Goal: Task Accomplishment & Management: Manage account settings

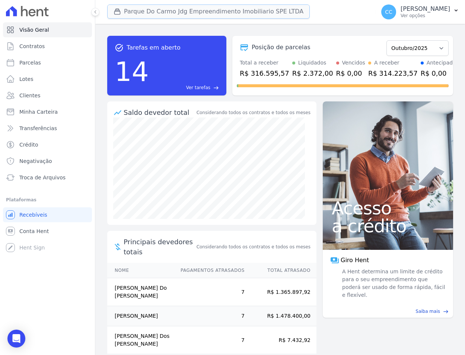
click at [225, 7] on button "Parque Do Carmo Jdg Empreendimento Imobiliario SPE LTDA" at bounding box center [208, 11] width 203 height 14
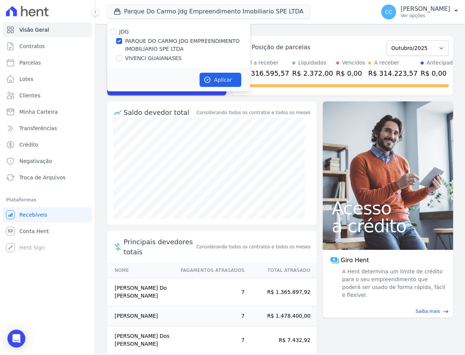
click at [142, 61] on label "VIVENCI GUAIANASES" at bounding box center [153, 58] width 57 height 8
click at [122, 61] on input "VIVENCI GUAIANASES" at bounding box center [119, 58] width 6 height 6
checkbox input "true"
click at [140, 42] on label "PARQUE DO CARMO JDG EMPREENDIMENTO IMOBILIARIO SPE LTDA" at bounding box center [187, 45] width 125 height 16
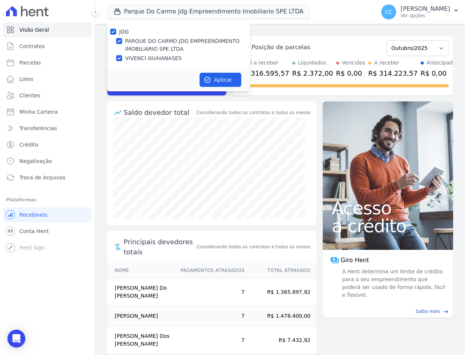
click at [122, 42] on input "PARQUE DO CARMO JDG EMPREENDIMENTO IMOBILIARIO SPE LTDA" at bounding box center [119, 41] width 6 height 6
checkbox input "false"
click at [212, 80] on button "Aplicar" at bounding box center [221, 80] width 42 height 14
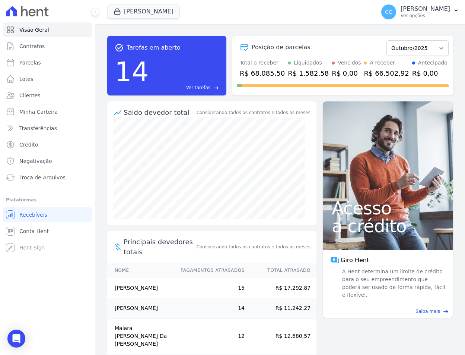
click at [39, 271] on div "Visão Geral Contratos [GEOGRAPHIC_DATA] Lotes Clientes Minha Carteira Transferê…" at bounding box center [47, 177] width 95 height 355
click at [50, 260] on div "Visão Geral Contratos [GEOGRAPHIC_DATA] Lotes Clientes Minha Carteira Transferê…" at bounding box center [47, 177] width 95 height 355
click at [30, 57] on link "Parcelas" at bounding box center [47, 62] width 89 height 15
select select
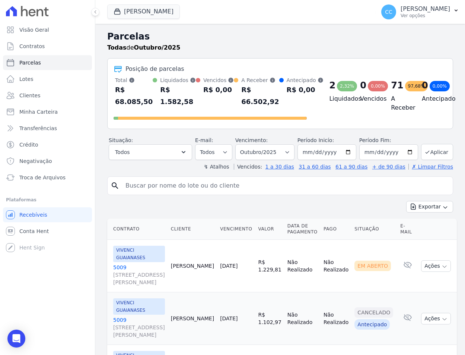
click at [176, 188] on input "search" at bounding box center [285, 185] width 329 height 15
type input "[MEDICAL_DATA]"
select select
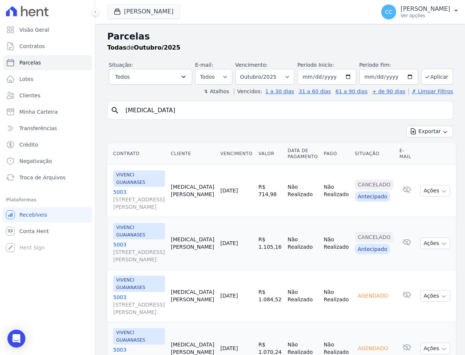
click at [181, 106] on input "[MEDICAL_DATA]" at bounding box center [285, 110] width 329 height 15
click at [40, 286] on div "Visão Geral Contratos [GEOGRAPHIC_DATA] Lotes Clientes Minha Carteira Transferê…" at bounding box center [47, 177] width 95 height 355
click at [41, 94] on link "Clientes" at bounding box center [47, 95] width 89 height 15
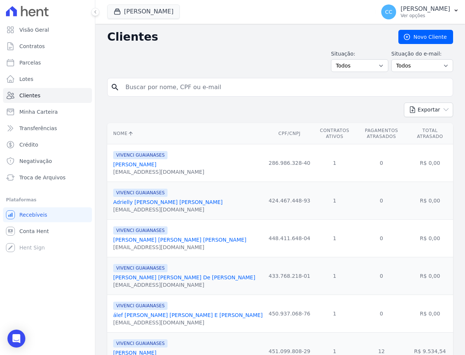
click at [162, 82] on input "search" at bounding box center [285, 87] width 329 height 15
type input "[MEDICAL_DATA]"
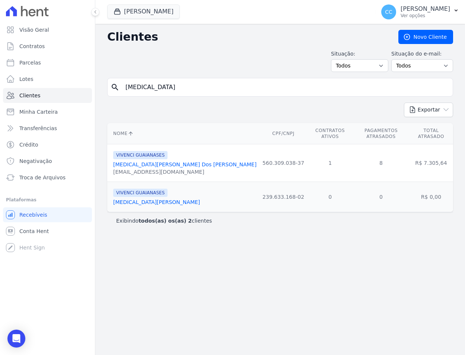
click at [149, 161] on link "[MEDICAL_DATA][PERSON_NAME] Dos [PERSON_NAME]" at bounding box center [184, 164] width 143 height 6
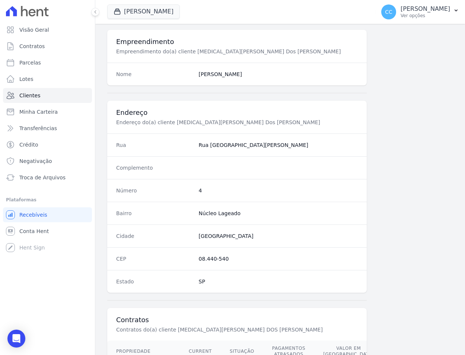
scroll to position [348, 0]
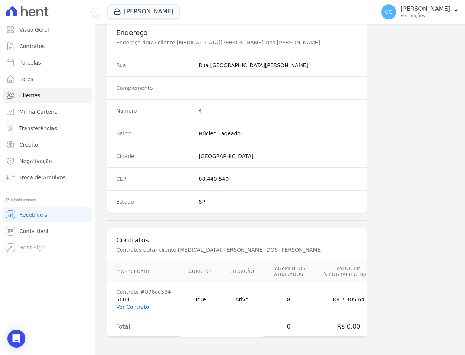
click at [140, 304] on link "Ver Contrato" at bounding box center [132, 307] width 33 height 6
click at [124, 305] on link "Ver Contrato" at bounding box center [132, 307] width 33 height 6
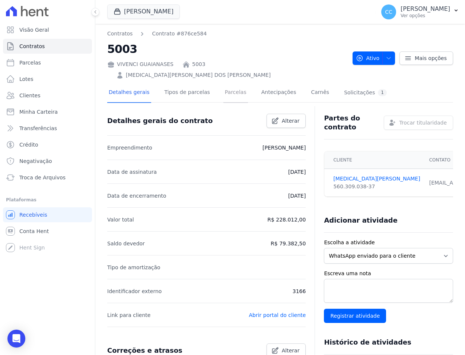
click at [229, 83] on link "Parcelas" at bounding box center [236, 93] width 25 height 20
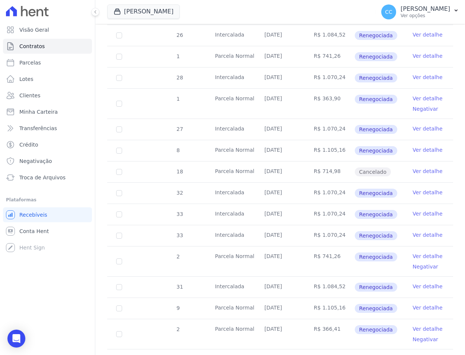
scroll to position [1080, 0]
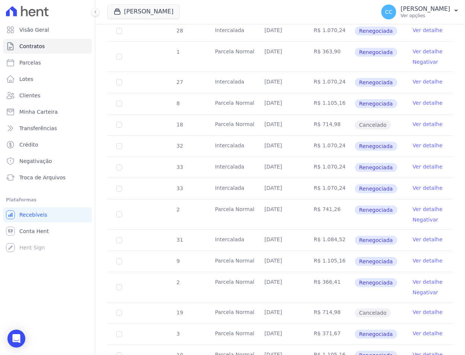
click at [418, 205] on link "Ver detalhe" at bounding box center [428, 208] width 30 height 7
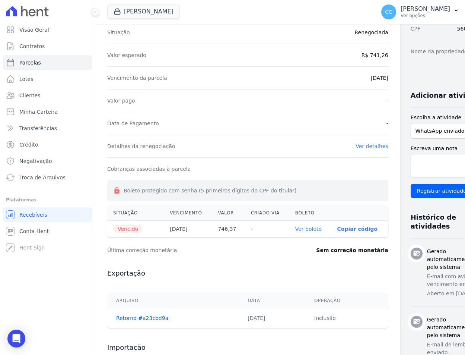
scroll to position [149, 0]
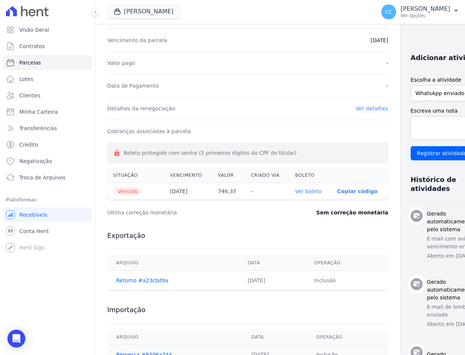
click at [298, 191] on link "Ver boleto" at bounding box center [308, 191] width 26 height 6
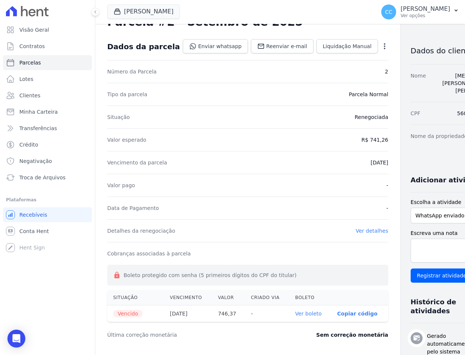
scroll to position [0, 0]
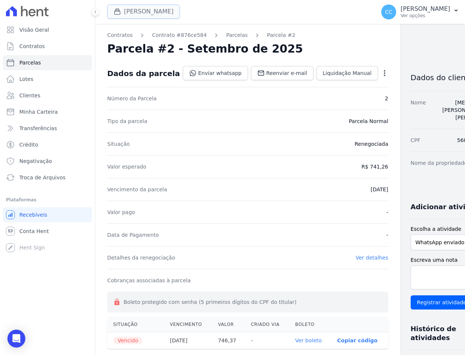
click at [128, 17] on button "[PERSON_NAME]" at bounding box center [143, 11] width 73 height 14
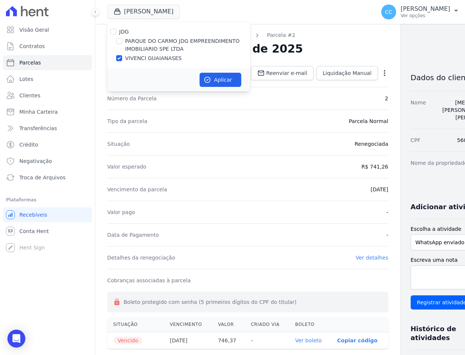
click at [124, 39] on div "PARQUE DO CARMO JDG EMPREENDIMENTO IMOBILIARIO SPE LTDA" at bounding box center [178, 45] width 143 height 16
click at [127, 44] on label "PARQUE DO CARMO JDG EMPREENDIMENTO IMOBILIARIO SPE LTDA" at bounding box center [187, 45] width 125 height 16
click at [122, 44] on input "PARQUE DO CARMO JDG EMPREENDIMENTO IMOBILIARIO SPE LTDA" at bounding box center [119, 41] width 6 height 6
checkbox input "true"
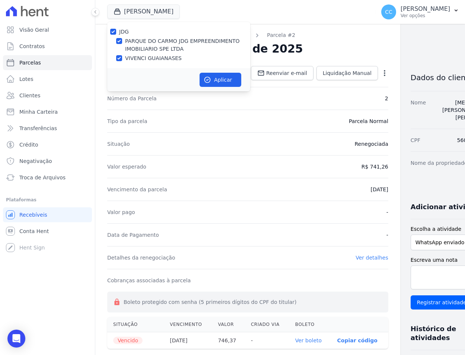
click at [134, 58] on label "VIVENCI GUAIANASES" at bounding box center [153, 58] width 57 height 8
click at [122, 58] on input "VIVENCI GUAIANASES" at bounding box center [119, 58] width 6 height 6
checkbox input "false"
click at [215, 76] on button "Aplicar" at bounding box center [221, 80] width 42 height 14
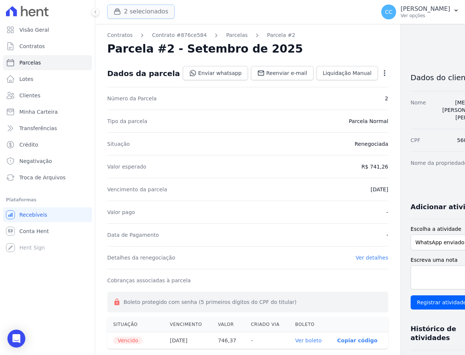
click at [146, 14] on button "2 selecionados" at bounding box center [140, 11] width 67 height 14
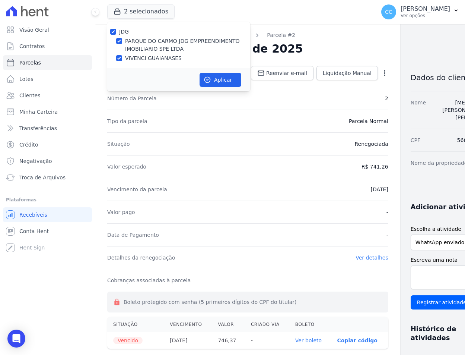
click at [126, 52] on label "PARQUE DO CARMO JDG EMPREENDIMENTO IMOBILIARIO SPE LTDA" at bounding box center [187, 45] width 125 height 16
click at [122, 44] on input "PARQUE DO CARMO JDG EMPREENDIMENTO IMOBILIARIO SPE LTDA" at bounding box center [119, 41] width 6 height 6
checkbox input "false"
click at [149, 61] on label "VIVENCI GUAIANASES" at bounding box center [153, 58] width 57 height 8
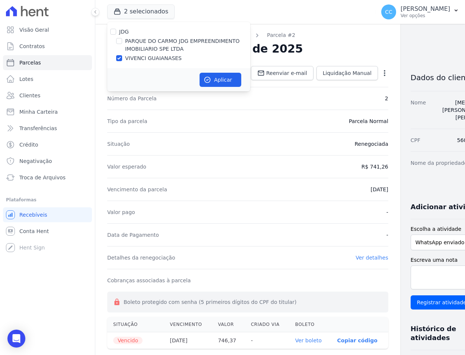
click at [122, 61] on input "VIVENCI GUAIANASES" at bounding box center [119, 58] width 6 height 6
checkbox input "false"
click at [127, 43] on label "PARQUE DO CARMO JDG EMPREENDIMENTO IMOBILIARIO SPE LTDA" at bounding box center [187, 45] width 125 height 16
click at [122, 43] on input "PARQUE DO CARMO JDG EMPREENDIMENTO IMOBILIARIO SPE LTDA" at bounding box center [119, 41] width 6 height 6
checkbox input "true"
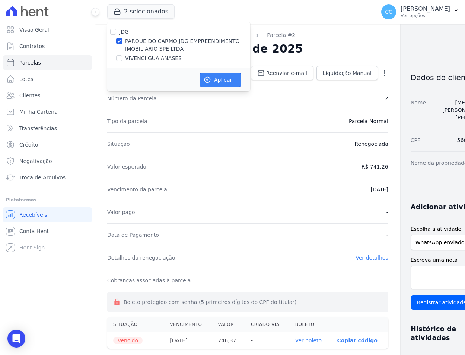
click at [209, 79] on icon "button" at bounding box center [208, 80] width 6 height 6
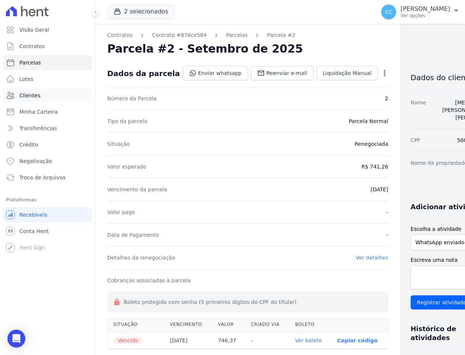
click at [37, 89] on link "Clientes" at bounding box center [47, 95] width 89 height 15
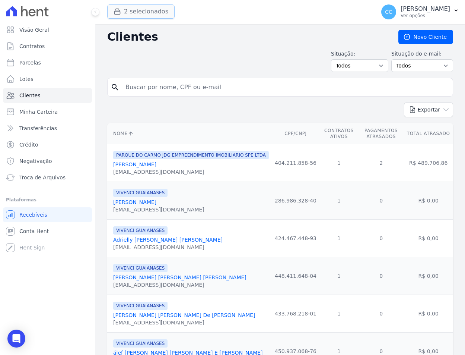
click at [131, 13] on button "2 selecionados" at bounding box center [140, 11] width 67 height 14
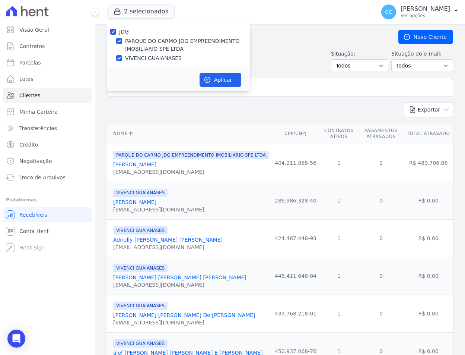
click at [131, 60] on label "VIVENCI GUAIANASES" at bounding box center [153, 58] width 57 height 8
click at [122, 60] on input "VIVENCI GUAIANASES" at bounding box center [119, 58] width 6 height 6
checkbox input "false"
click at [211, 79] on button "Aplicar" at bounding box center [221, 80] width 42 height 14
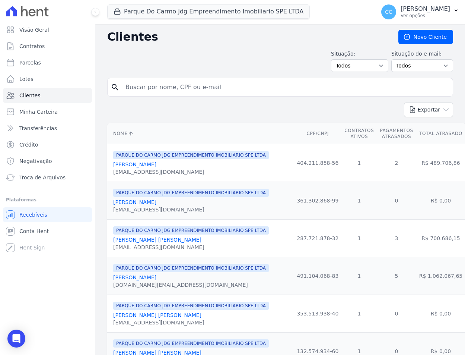
click at [151, 85] on input "search" at bounding box center [285, 87] width 329 height 15
type input "[PERSON_NAME]"
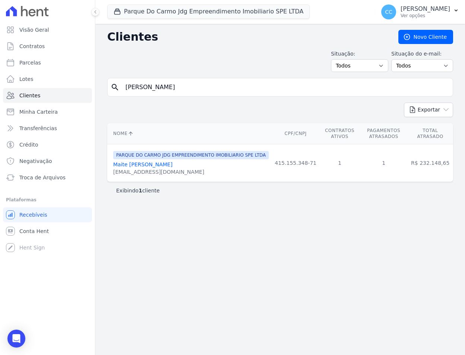
click at [145, 169] on div "[EMAIL_ADDRESS][DOMAIN_NAME]" at bounding box center [191, 171] width 156 height 7
click at [145, 166] on link "Maite [PERSON_NAME]" at bounding box center [142, 164] width 59 height 6
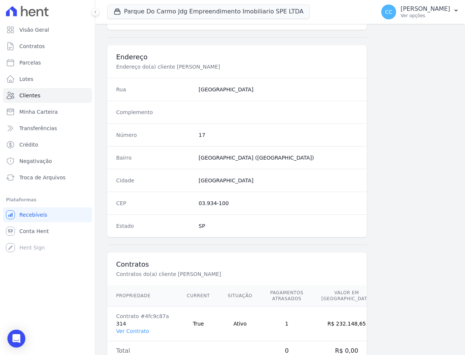
scroll to position [348, 0]
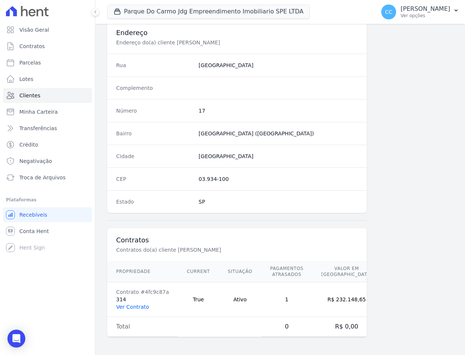
click at [132, 307] on link "Ver Contrato" at bounding box center [132, 307] width 33 height 6
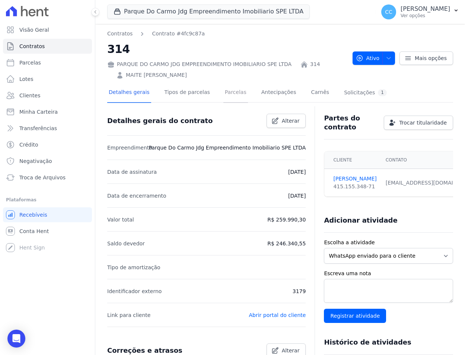
click at [224, 89] on link "Parcelas" at bounding box center [236, 93] width 25 height 20
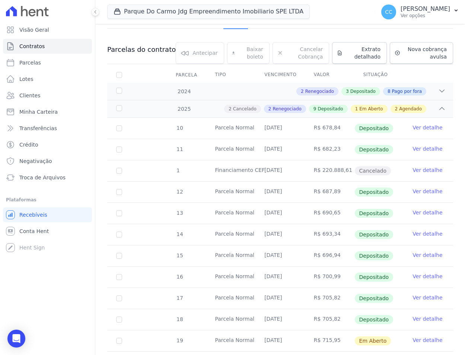
scroll to position [149, 0]
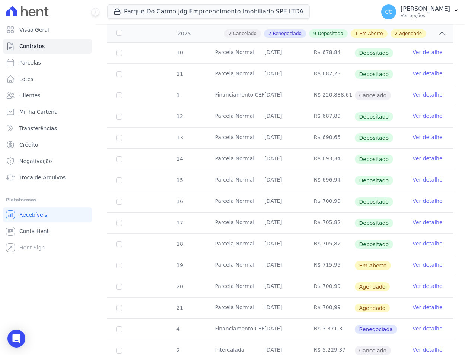
click at [423, 267] on link "Ver detalhe" at bounding box center [428, 264] width 30 height 7
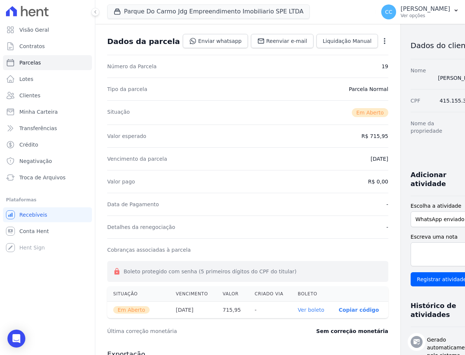
scroll to position [181, 0]
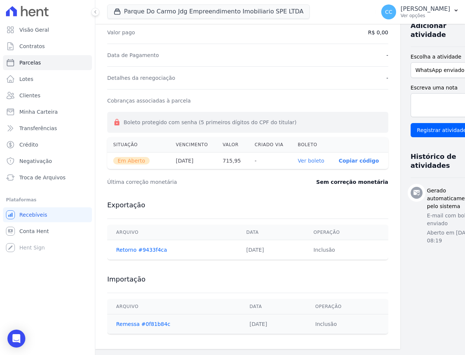
click at [298, 161] on link "Ver boleto" at bounding box center [311, 161] width 26 height 6
